Goal: Complete application form

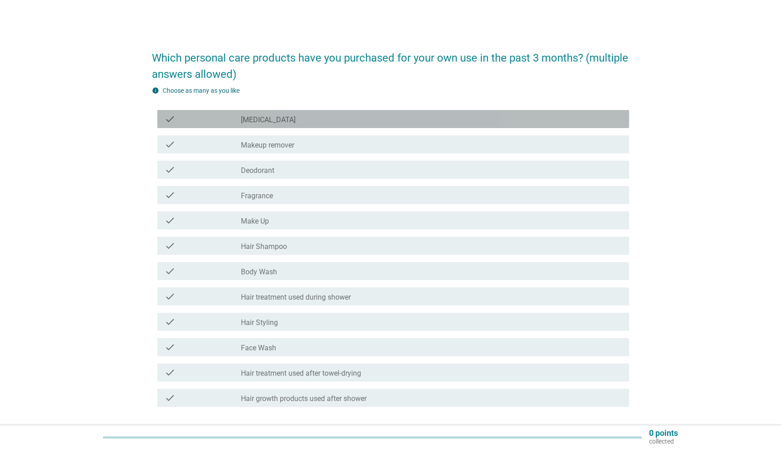
click at [253, 118] on label "[MEDICAL_DATA]" at bounding box center [268, 119] width 55 height 9
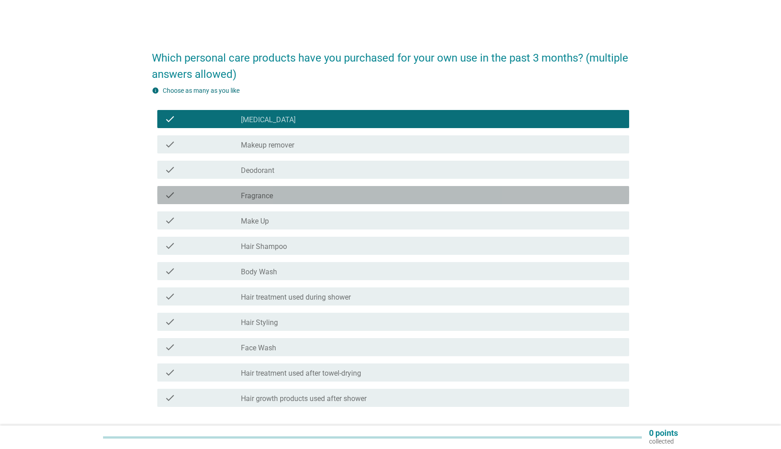
click at [251, 197] on label "Fragrance" at bounding box center [257, 195] width 32 height 9
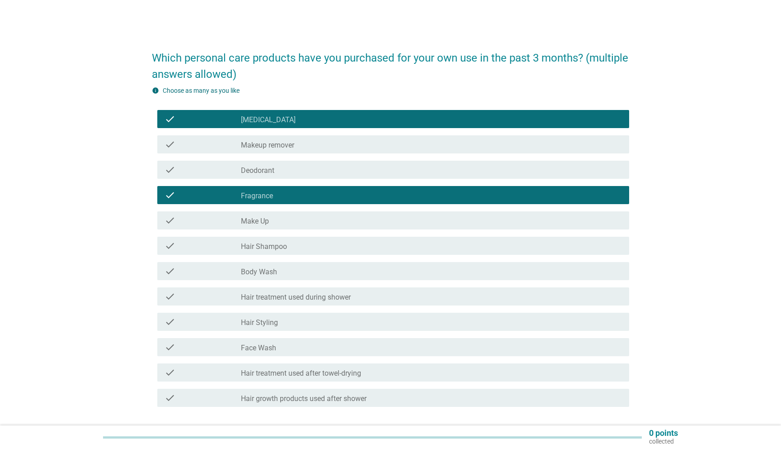
click at [245, 244] on label "Hair Shampoo" at bounding box center [264, 246] width 46 height 9
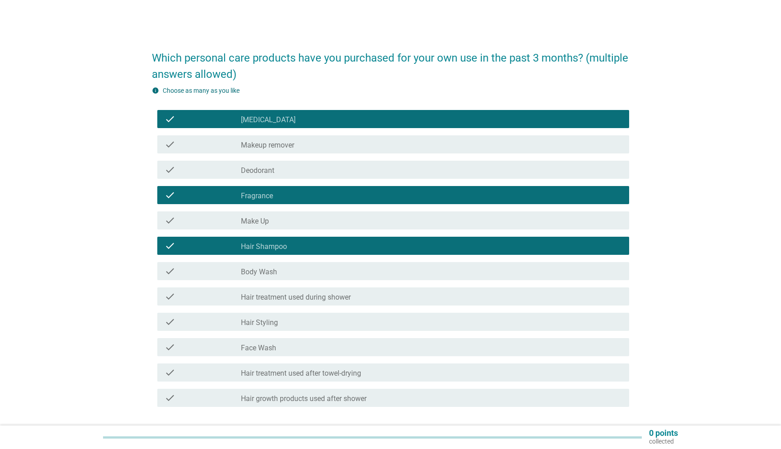
click at [241, 278] on div "check check_box_outline_blank Body Wash" at bounding box center [393, 271] width 472 height 18
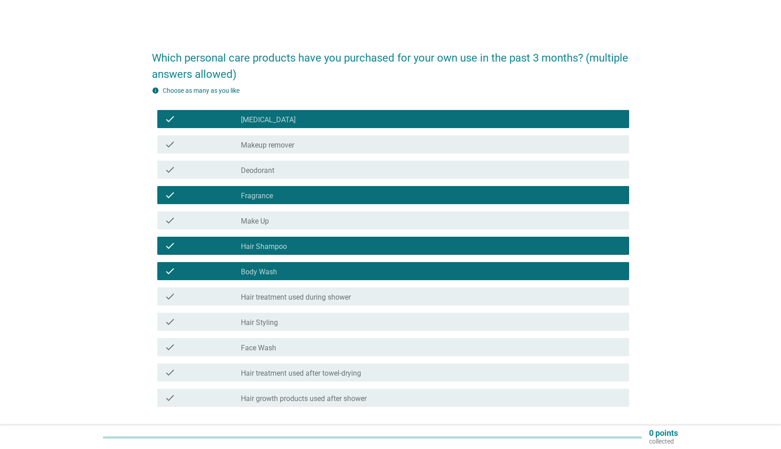
click at [253, 344] on label "Face Wash" at bounding box center [258, 347] width 35 height 9
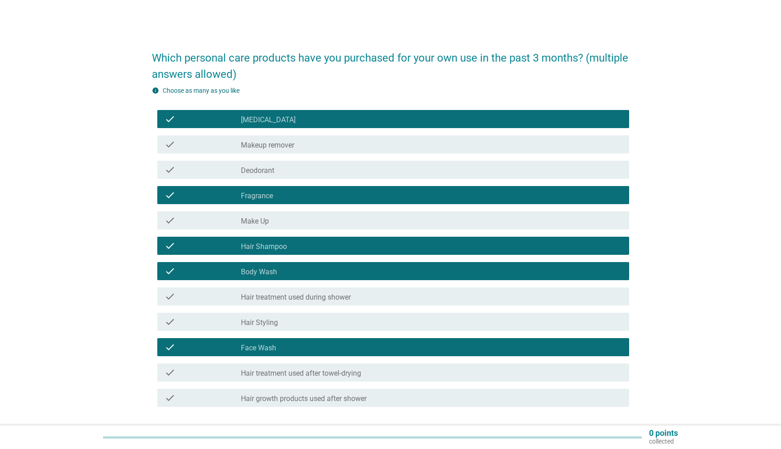
scroll to position [66, 0]
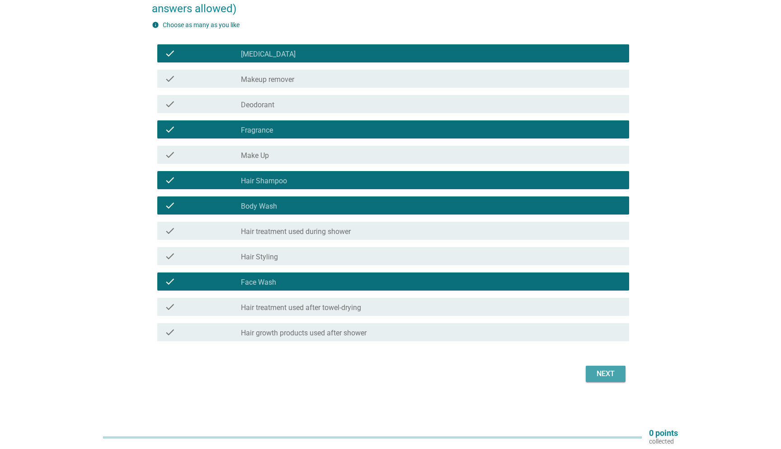
click at [600, 374] on div "Next" at bounding box center [605, 373] width 25 height 11
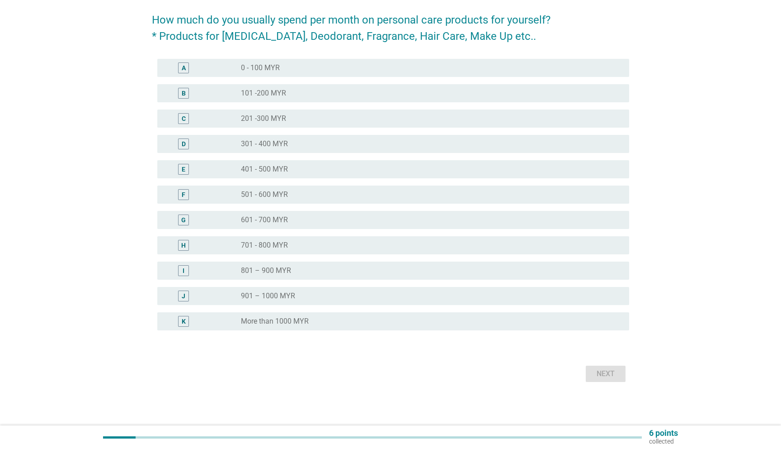
scroll to position [0, 0]
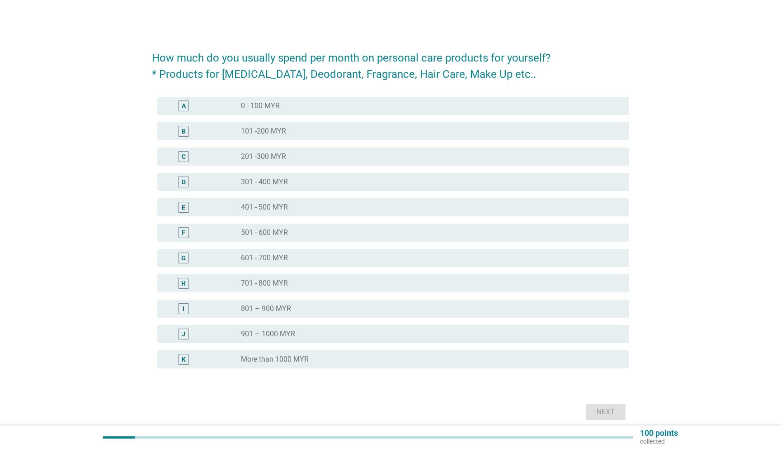
click at [288, 209] on div "radio_button_unchecked 401 - 500 MYR" at bounding box center [428, 207] width 374 height 9
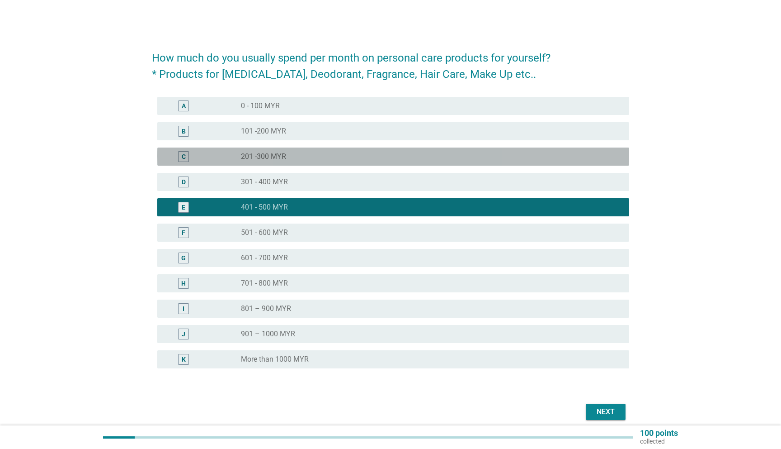
click at [276, 152] on label "201 -300 MYR" at bounding box center [263, 156] width 45 height 9
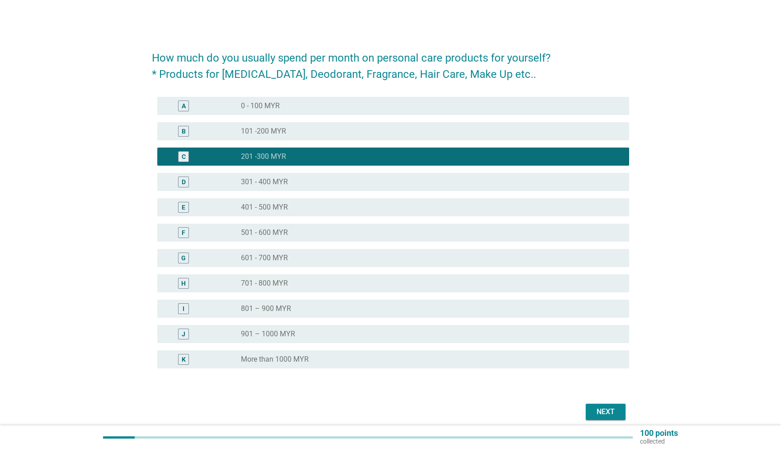
click at [609, 414] on div "Next" at bounding box center [605, 411] width 25 height 11
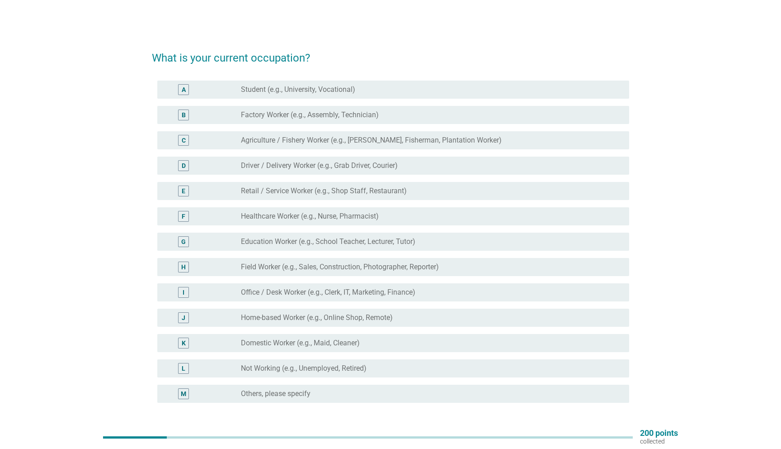
click at [239, 397] on div "M" at bounding box center [203, 393] width 76 height 11
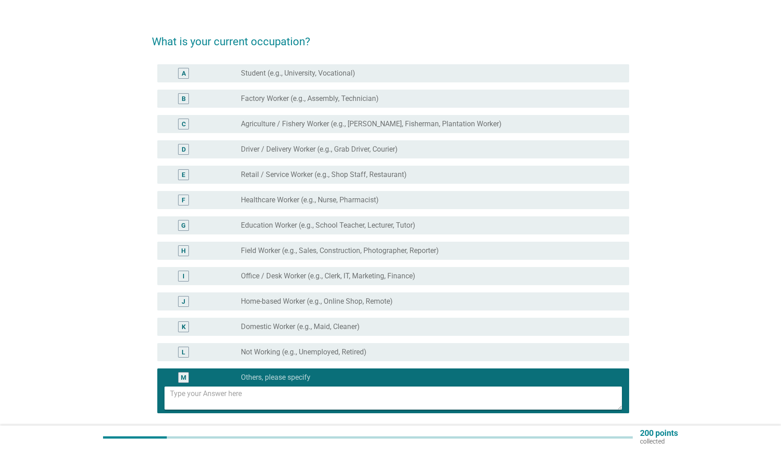
scroll to position [4, 0]
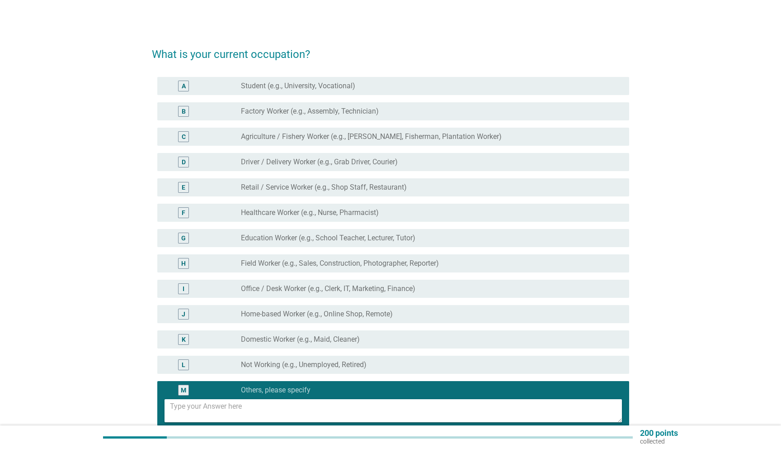
click at [273, 289] on label "Office / Desk Worker (e.g., Clerk, IT, Marketing, Finance)" at bounding box center [328, 288] width 175 height 9
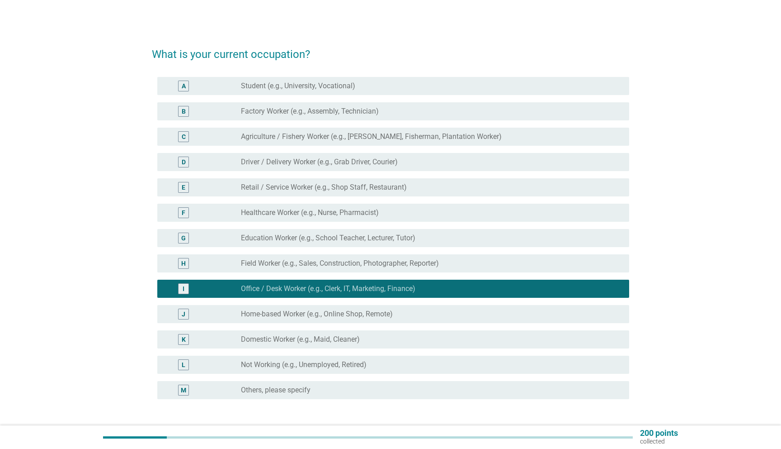
scroll to position [72, 0]
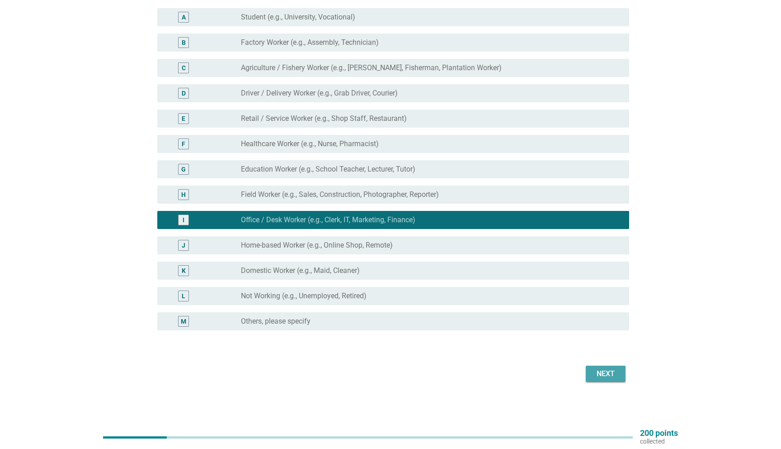
click at [612, 376] on div "Next" at bounding box center [605, 373] width 25 height 11
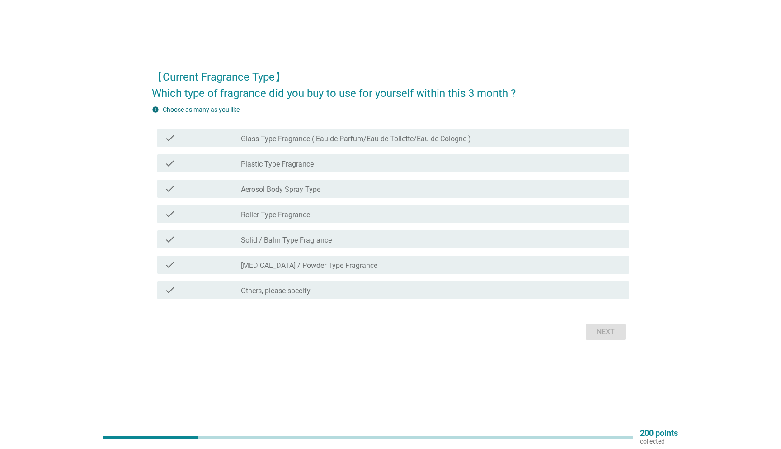
scroll to position [0, 0]
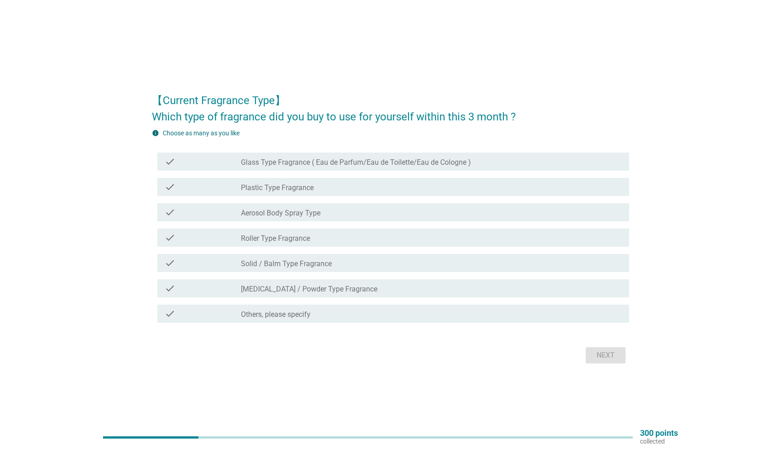
click at [251, 160] on label "Glass Type Fragrance ( Eau de Parfum/Eau de Toilette/Eau de Cologne )" at bounding box center [356, 162] width 230 height 9
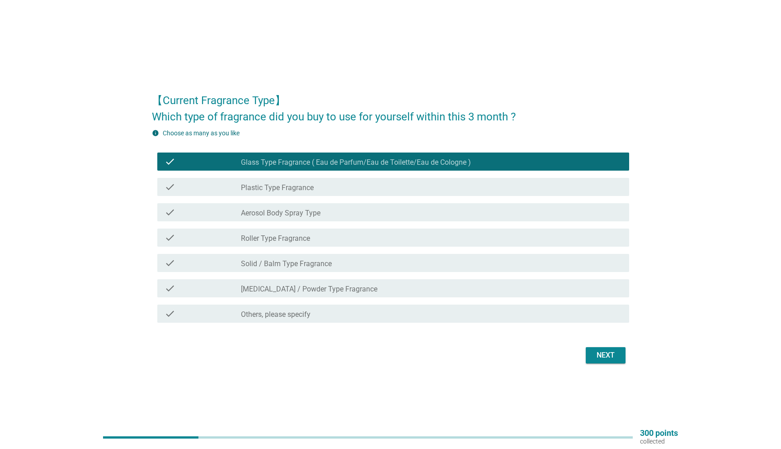
click at [597, 352] on div "Next" at bounding box center [605, 355] width 25 height 11
